Goal: Transaction & Acquisition: Purchase product/service

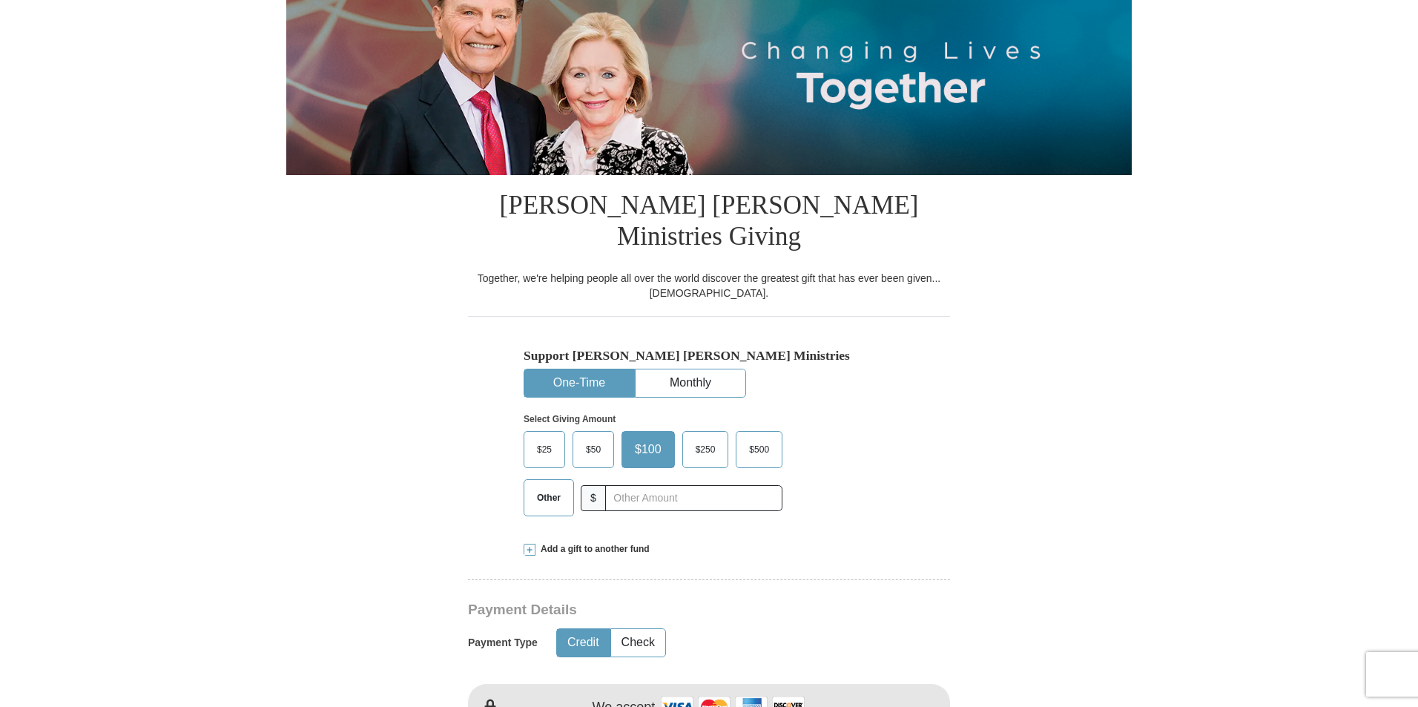
scroll to position [223, 0]
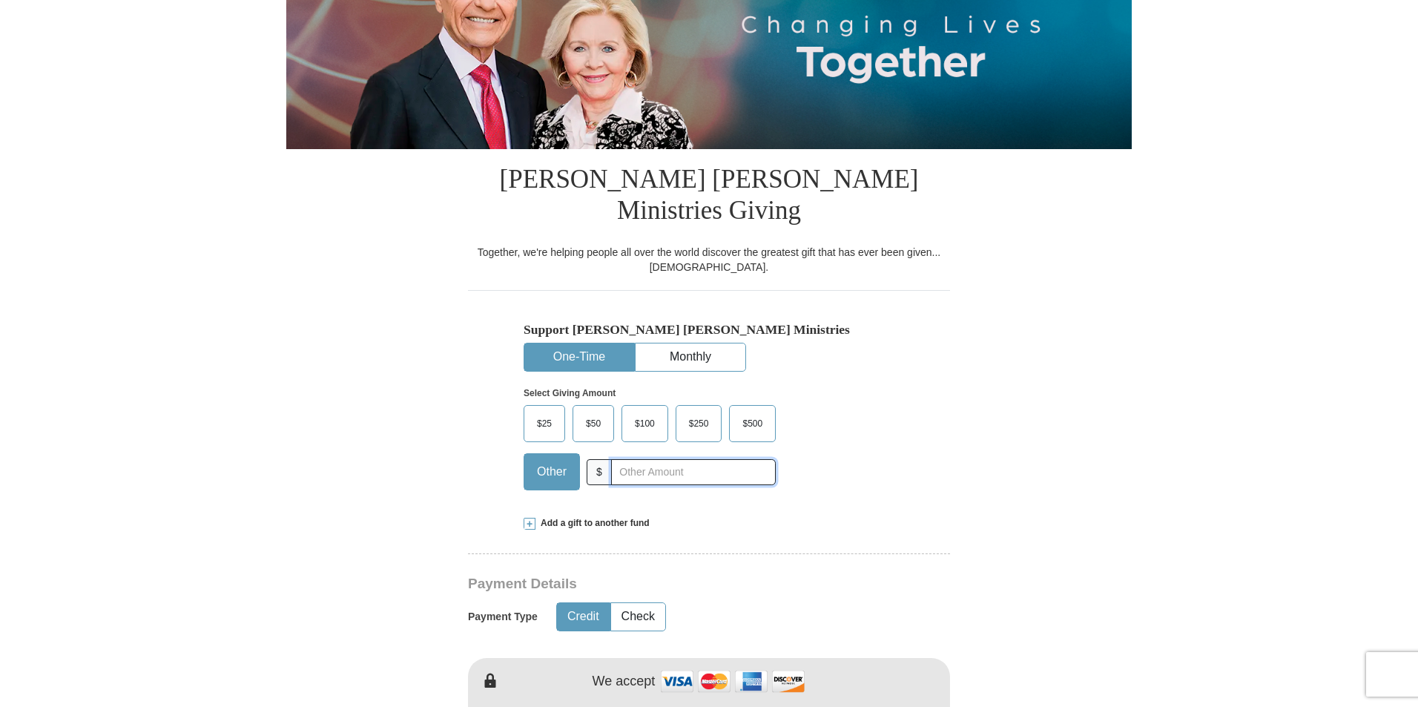
click at [653, 459] on input "text" at bounding box center [693, 472] width 165 height 26
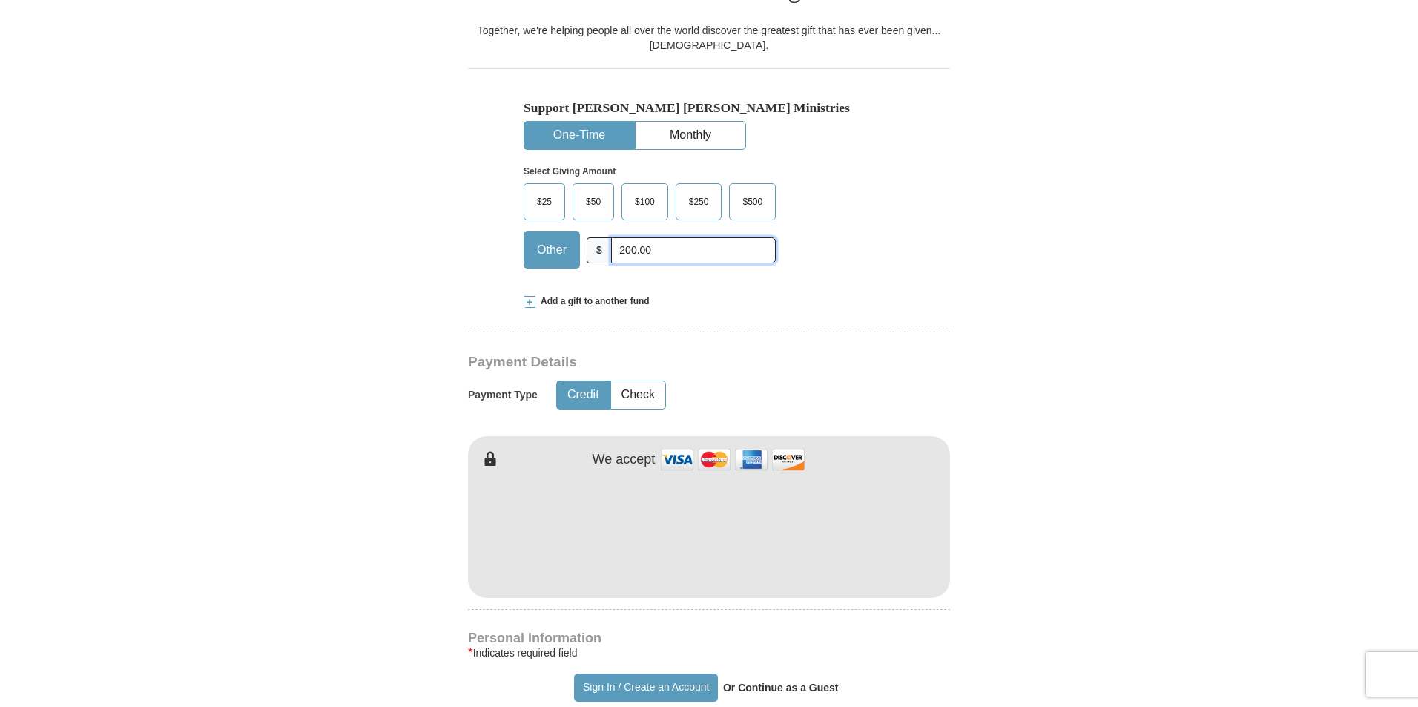
scroll to position [445, 0]
type input "200.00"
type input "[PERSON_NAME]"
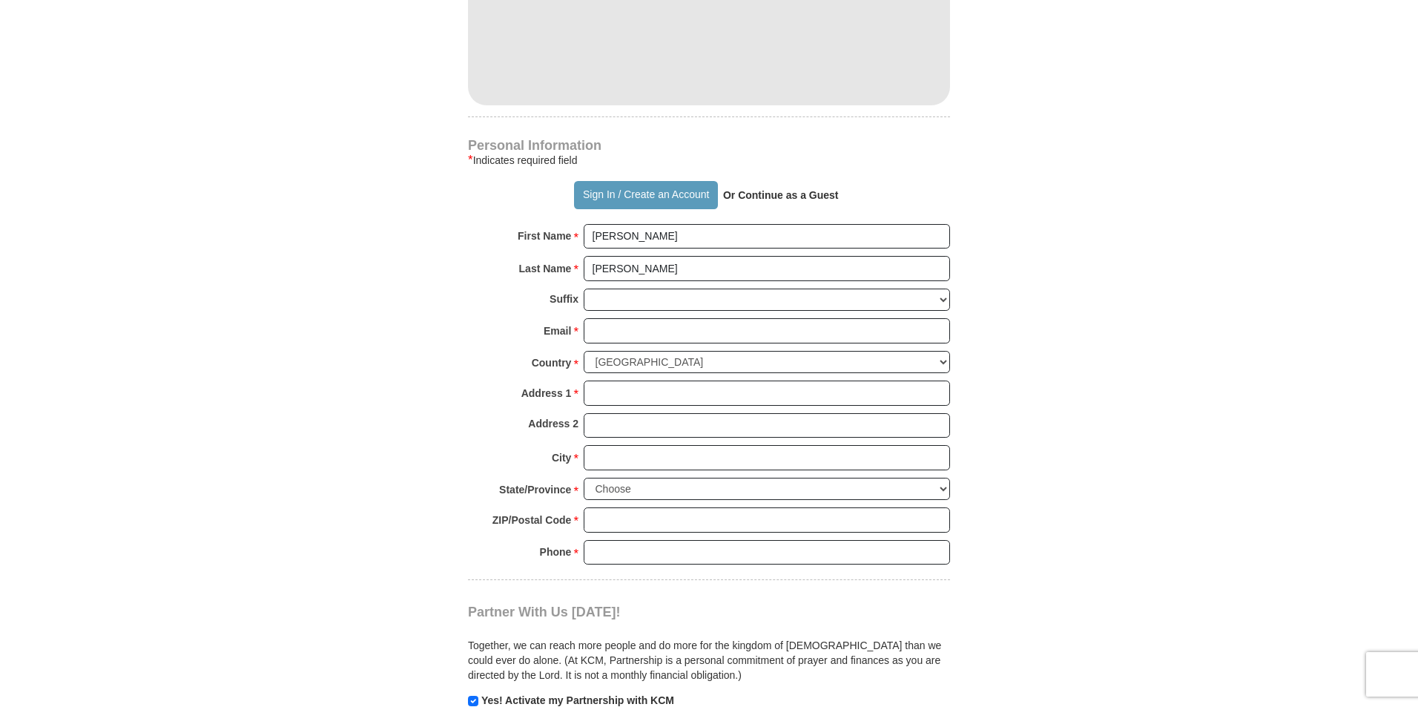
scroll to position [964, 0]
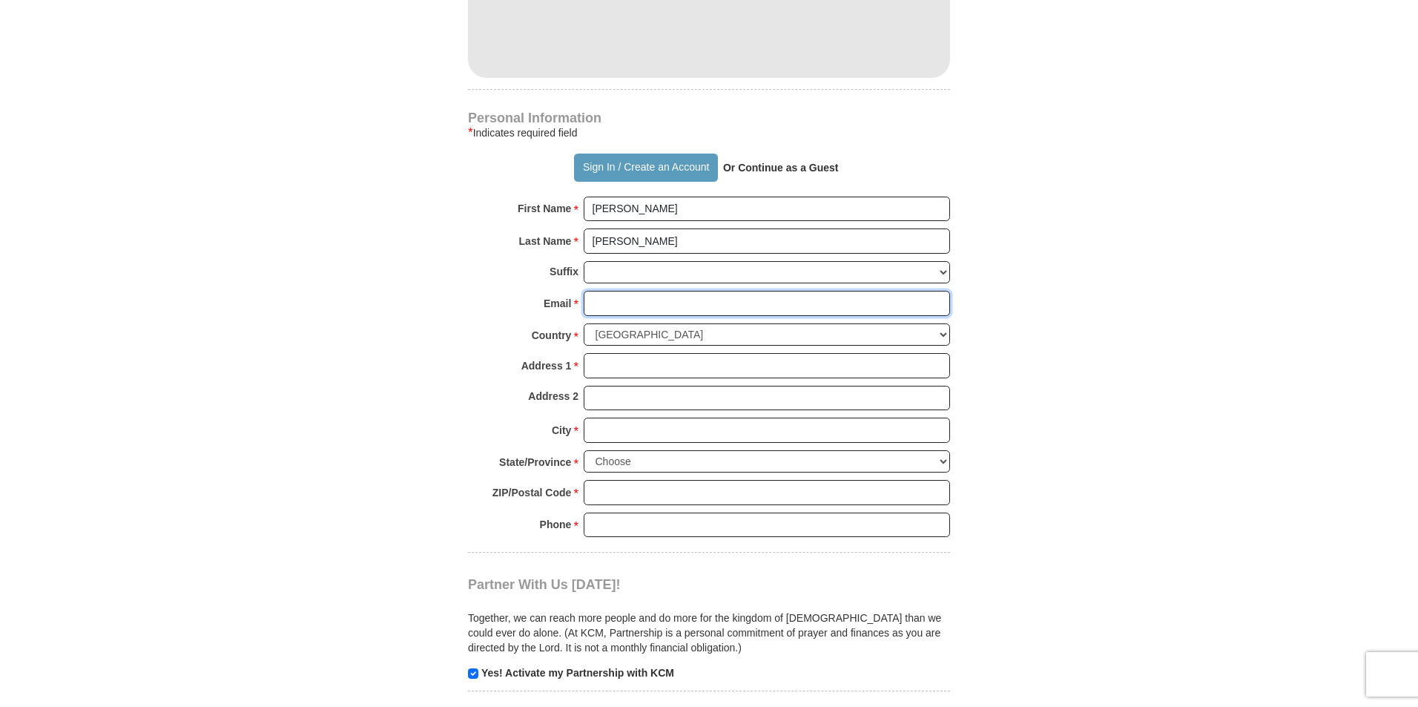
click at [630, 291] on input "Email *" at bounding box center [767, 303] width 366 height 25
type input "[EMAIL_ADDRESS][DOMAIN_NAME]"
type input "2017 [PERSON_NAME] St"
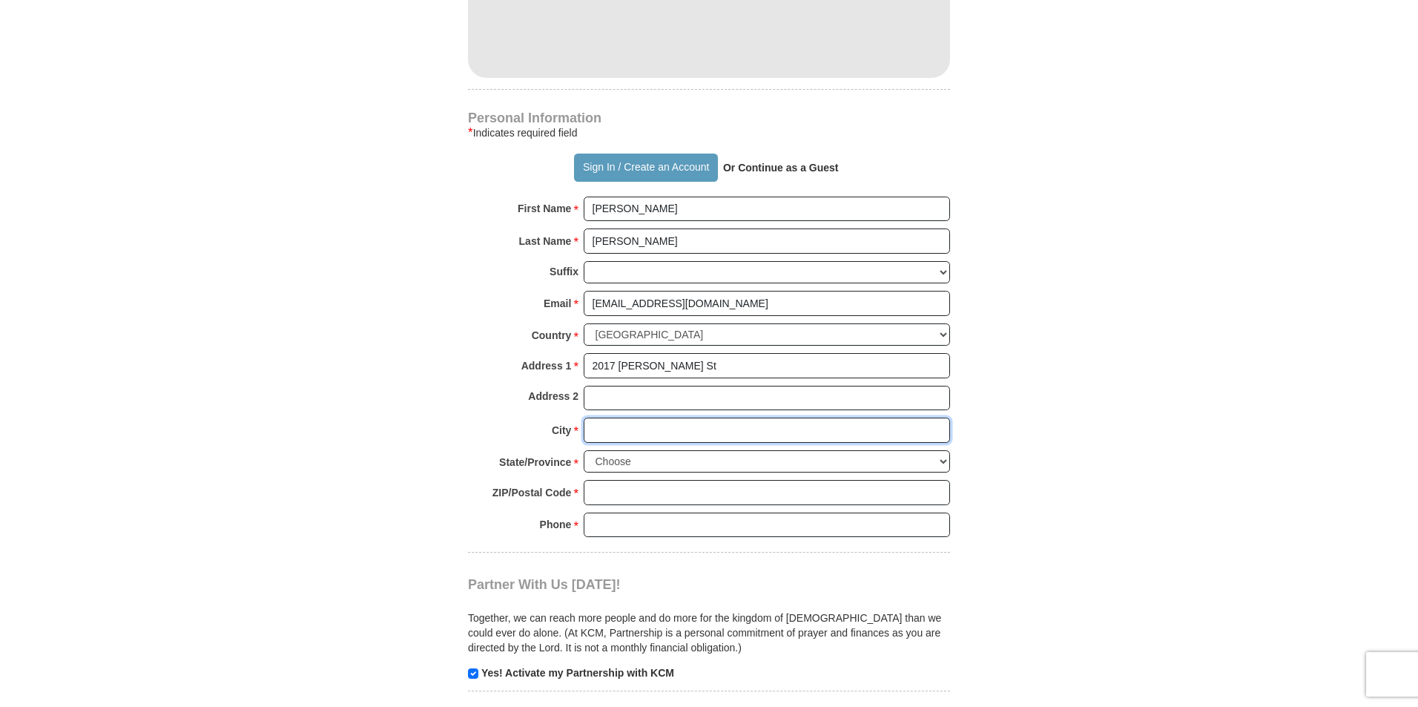
type input "Clovis"
select select "NM"
type input "88101"
type input "5059675382"
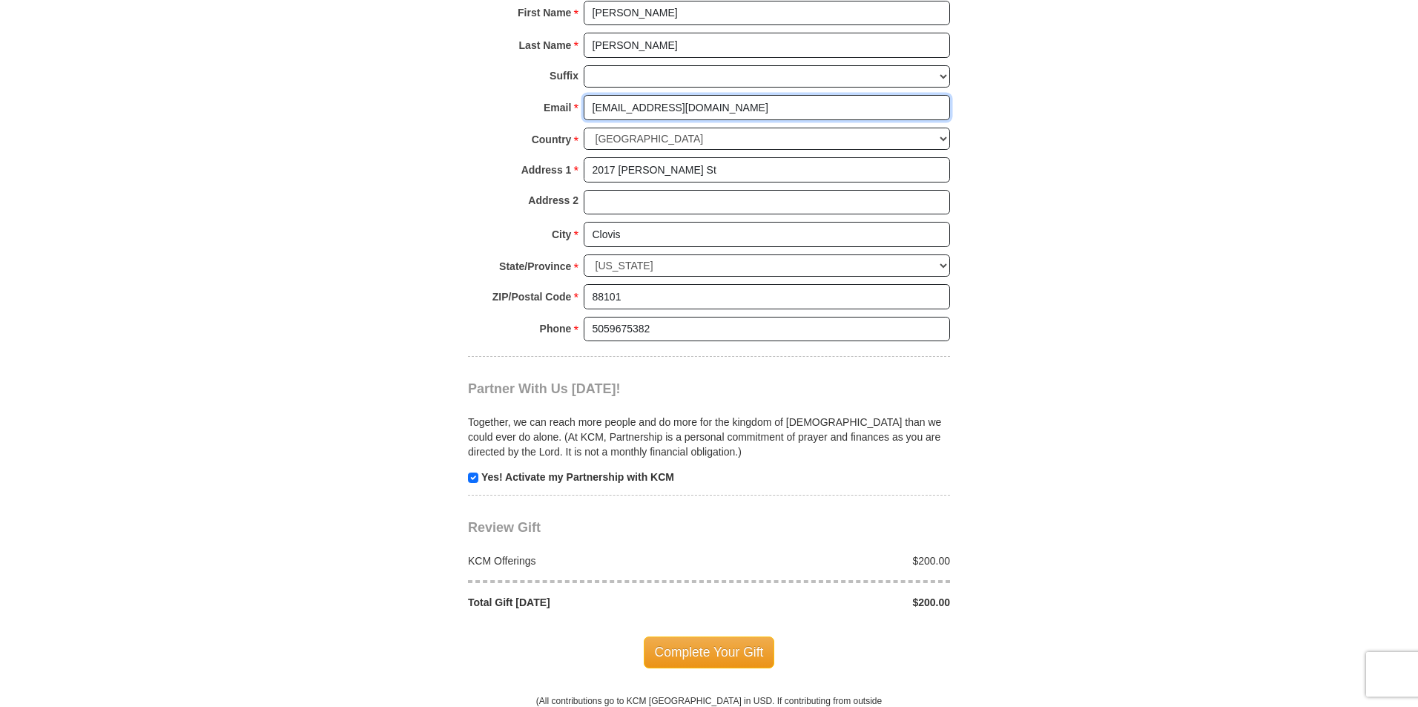
scroll to position [1187, 0]
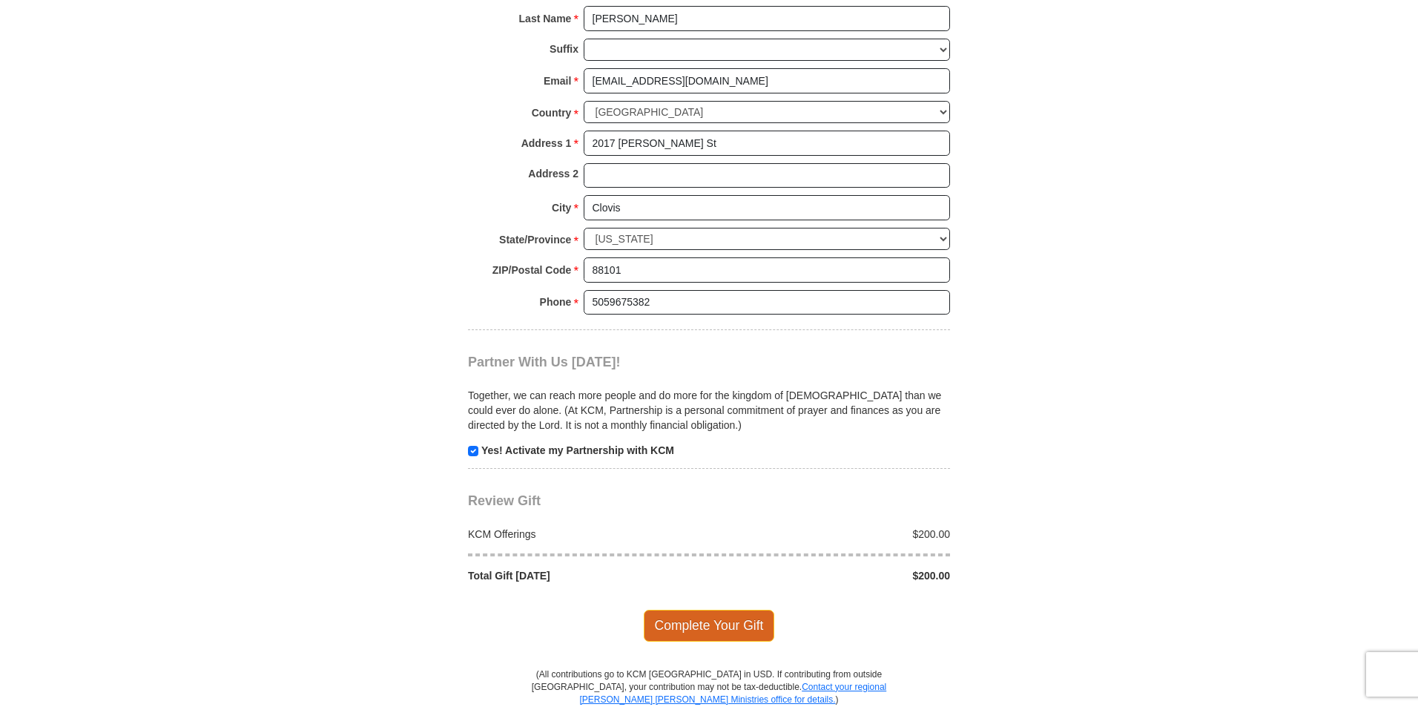
click at [724, 610] on span "Complete Your Gift" at bounding box center [709, 625] width 131 height 31
